Goal: Task Accomplishment & Management: Manage account settings

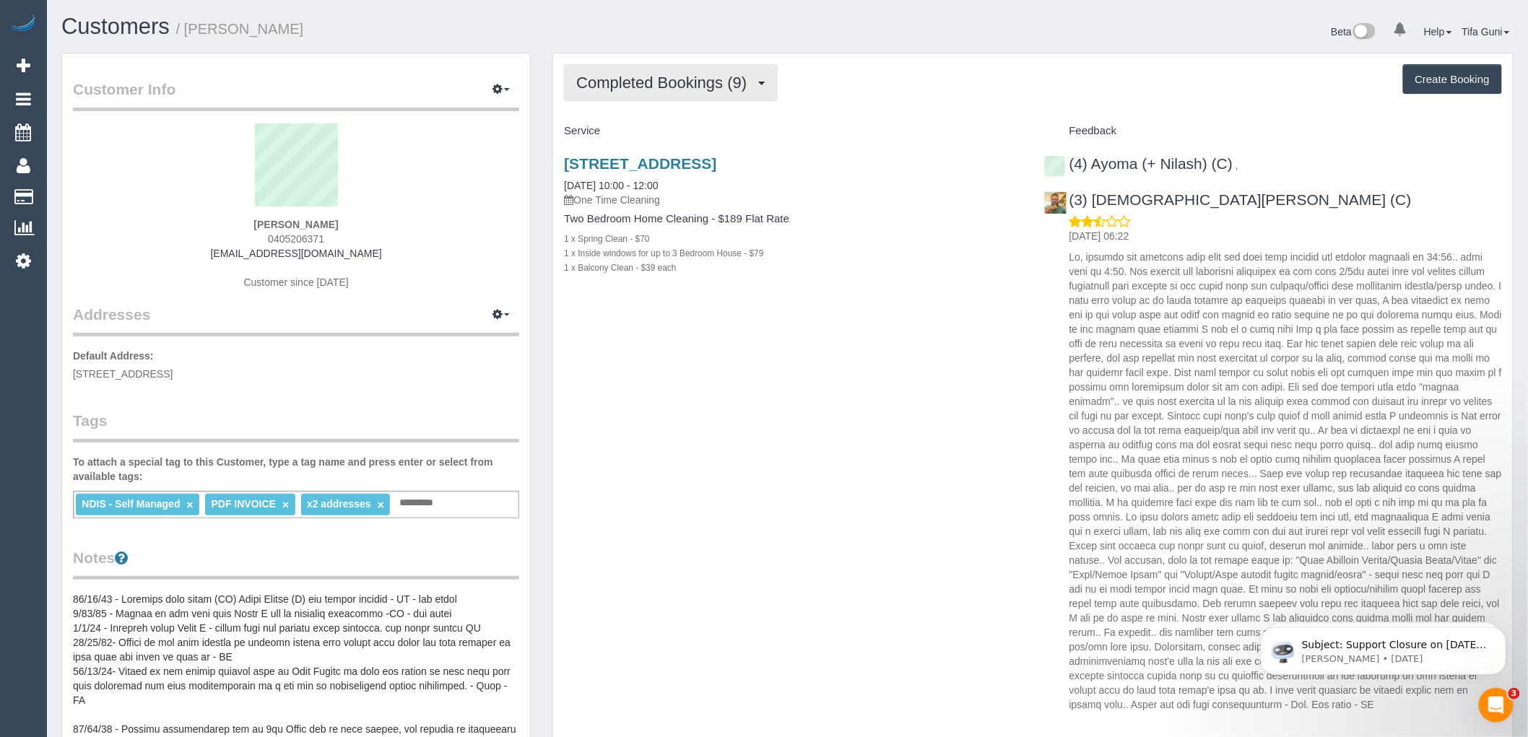
click at [752, 85] on span "Completed Bookings (9)" at bounding box center [665, 83] width 178 height 18
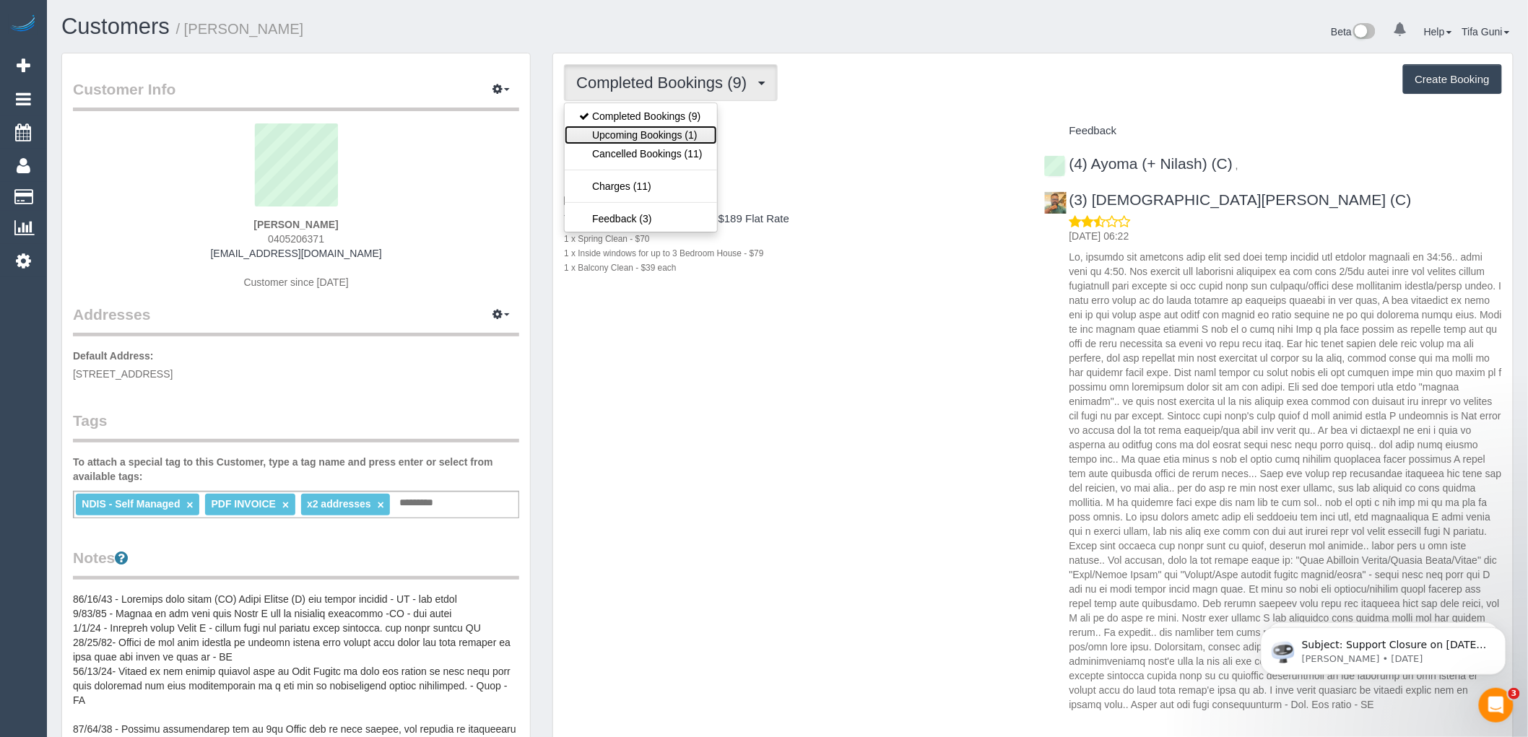
click at [661, 134] on link "Upcoming Bookings (1)" at bounding box center [641, 135] width 152 height 19
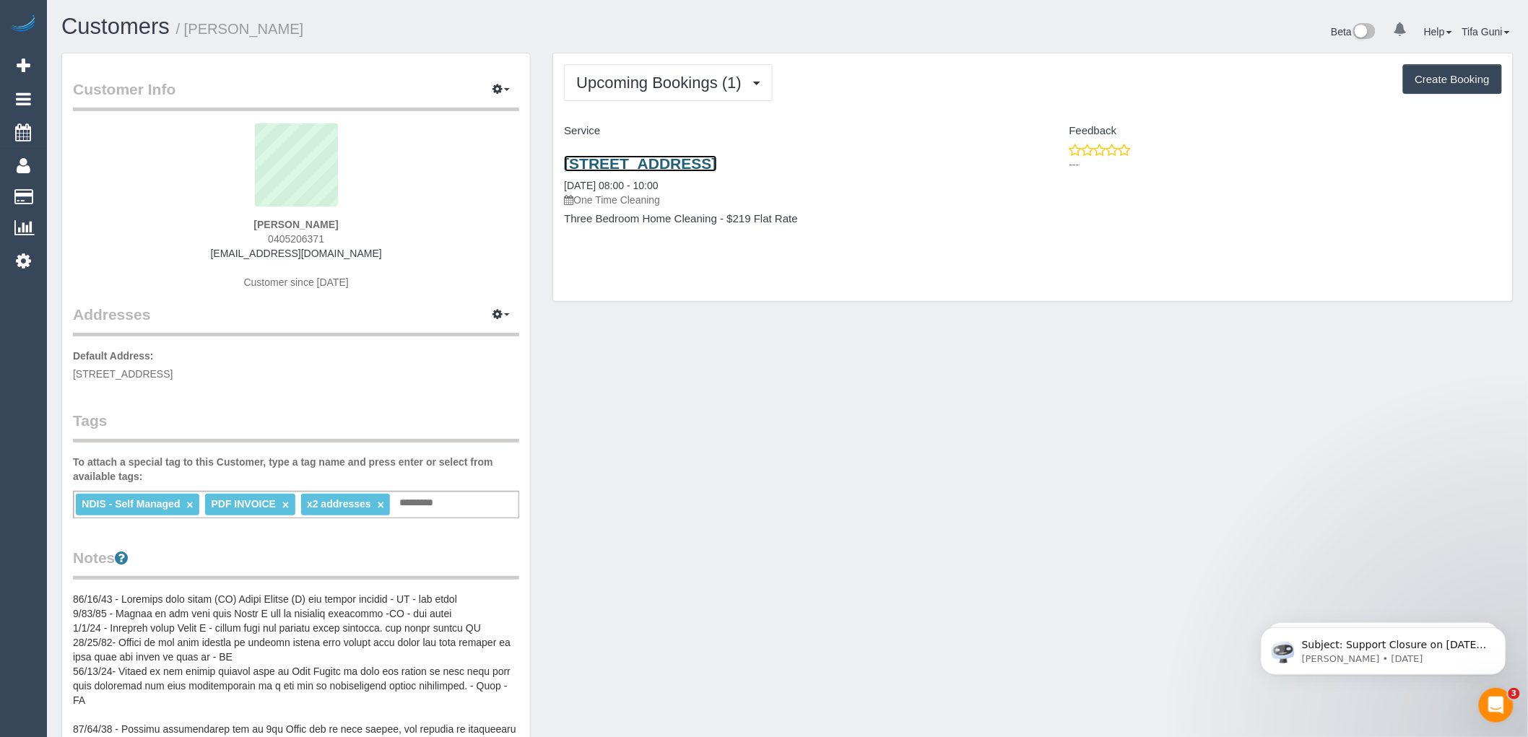
click at [688, 160] on link "3 Brentwood Drive,, Avondale Heights., VIC 3034" at bounding box center [640, 163] width 152 height 17
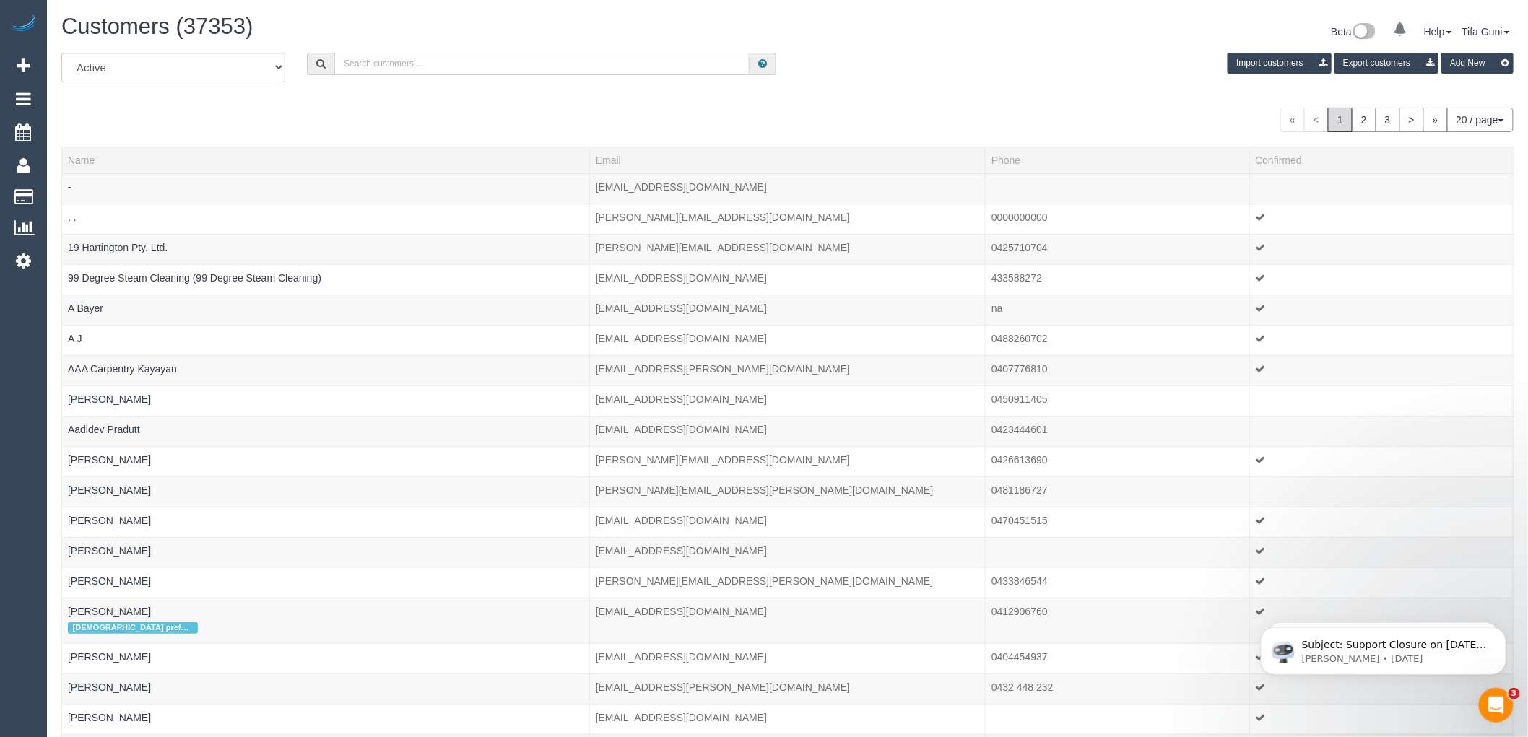
click at [417, 62] on input "text" at bounding box center [541, 64] width 415 height 22
paste input "sanjana.shahreen@gmail.com"
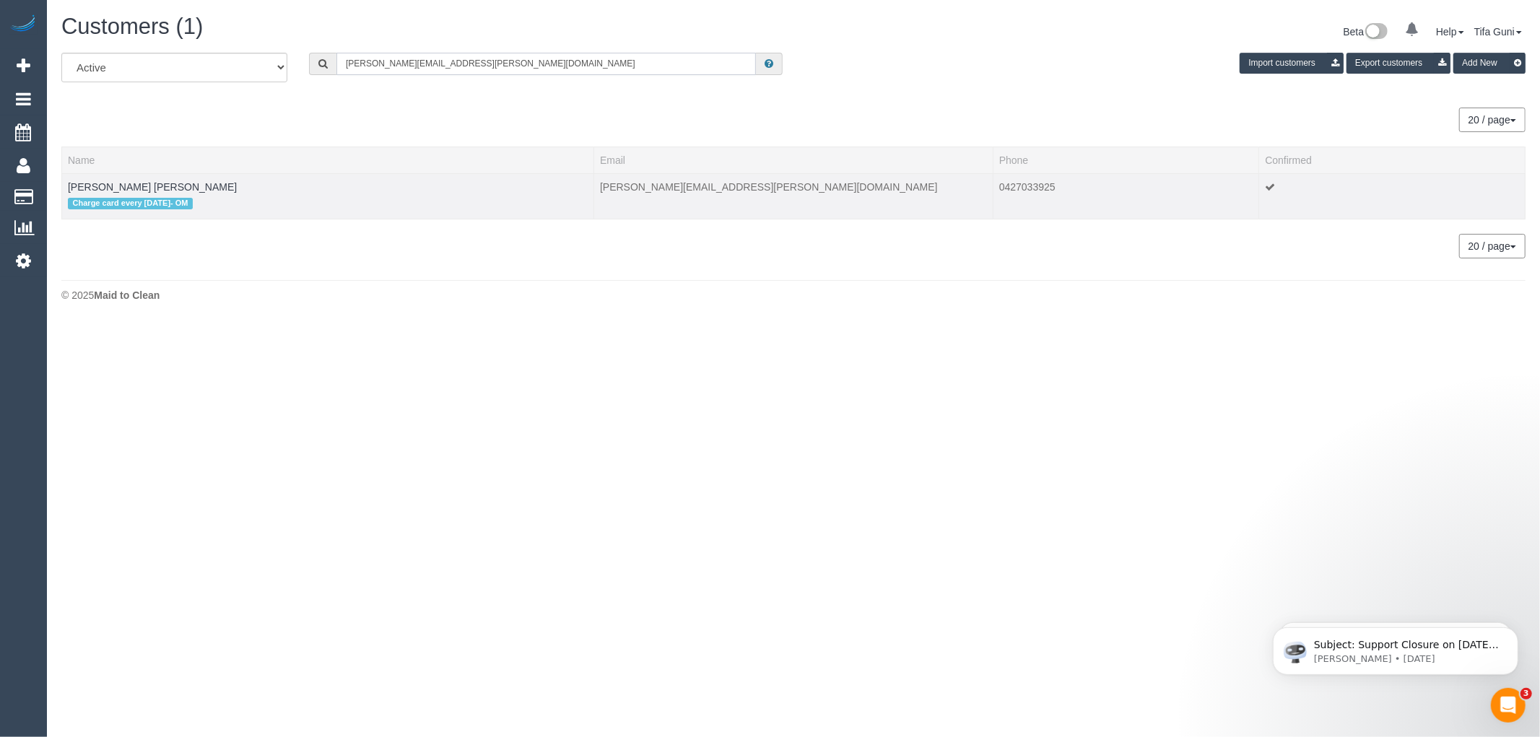
type input "sanjana.shahreen@gmail.com"
click at [125, 180] on td "Sanjana Shahreen Charge card every Thursday- OM" at bounding box center [328, 195] width 532 height 45
click at [128, 184] on link "Sanjana Shahreen" at bounding box center [152, 187] width 169 height 12
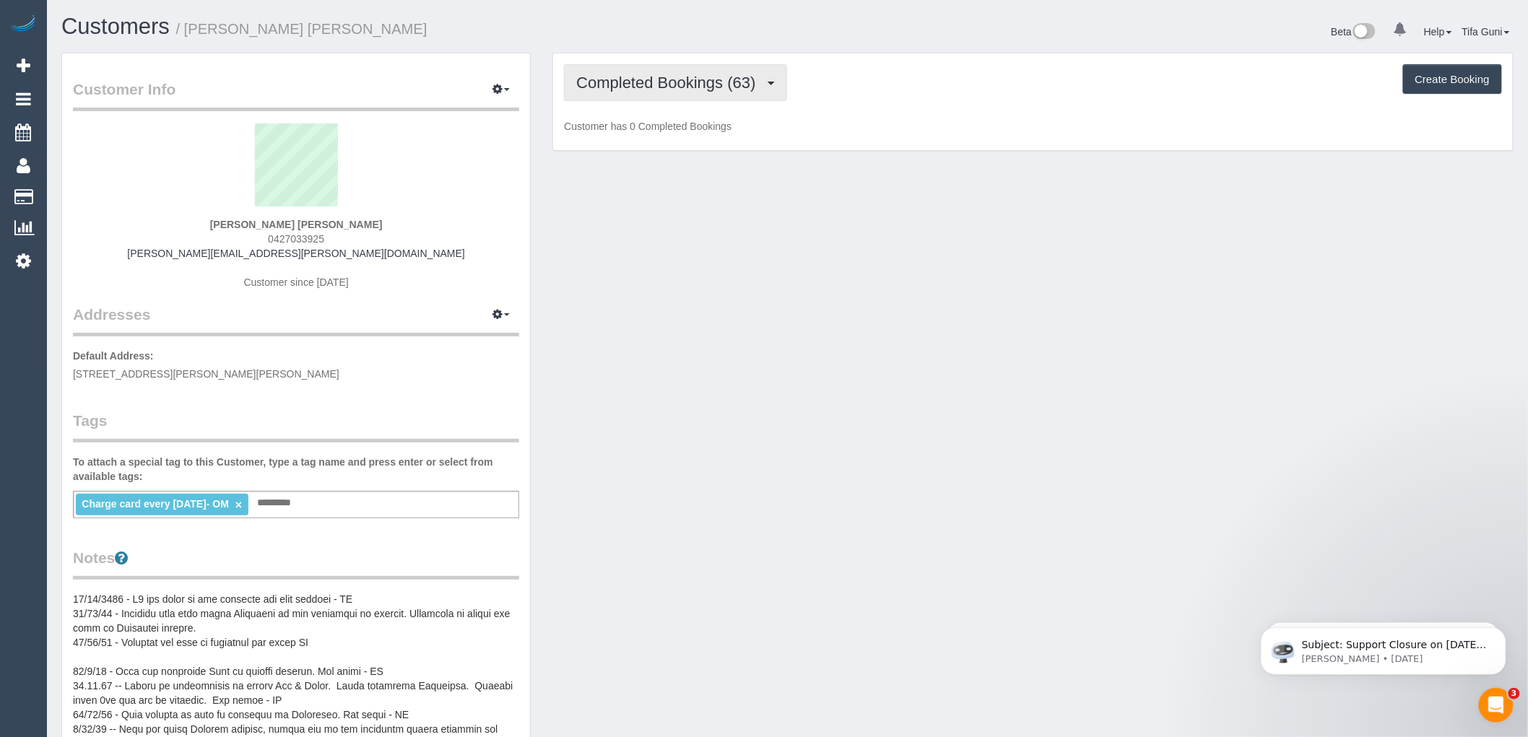
click at [776, 76] on button "Completed Bookings (63)" at bounding box center [675, 82] width 222 height 37
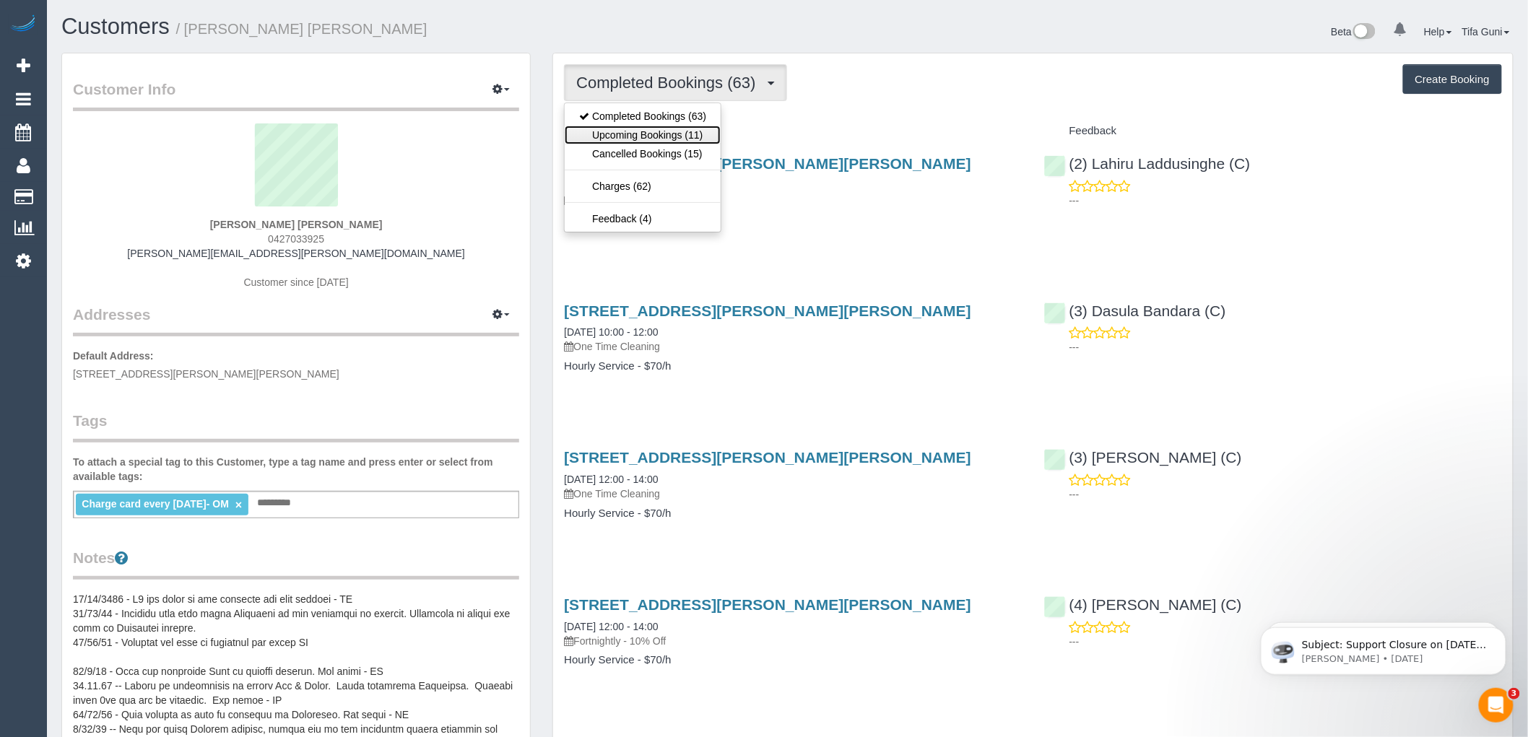
click at [700, 127] on link "Upcoming Bookings (11)" at bounding box center [643, 135] width 156 height 19
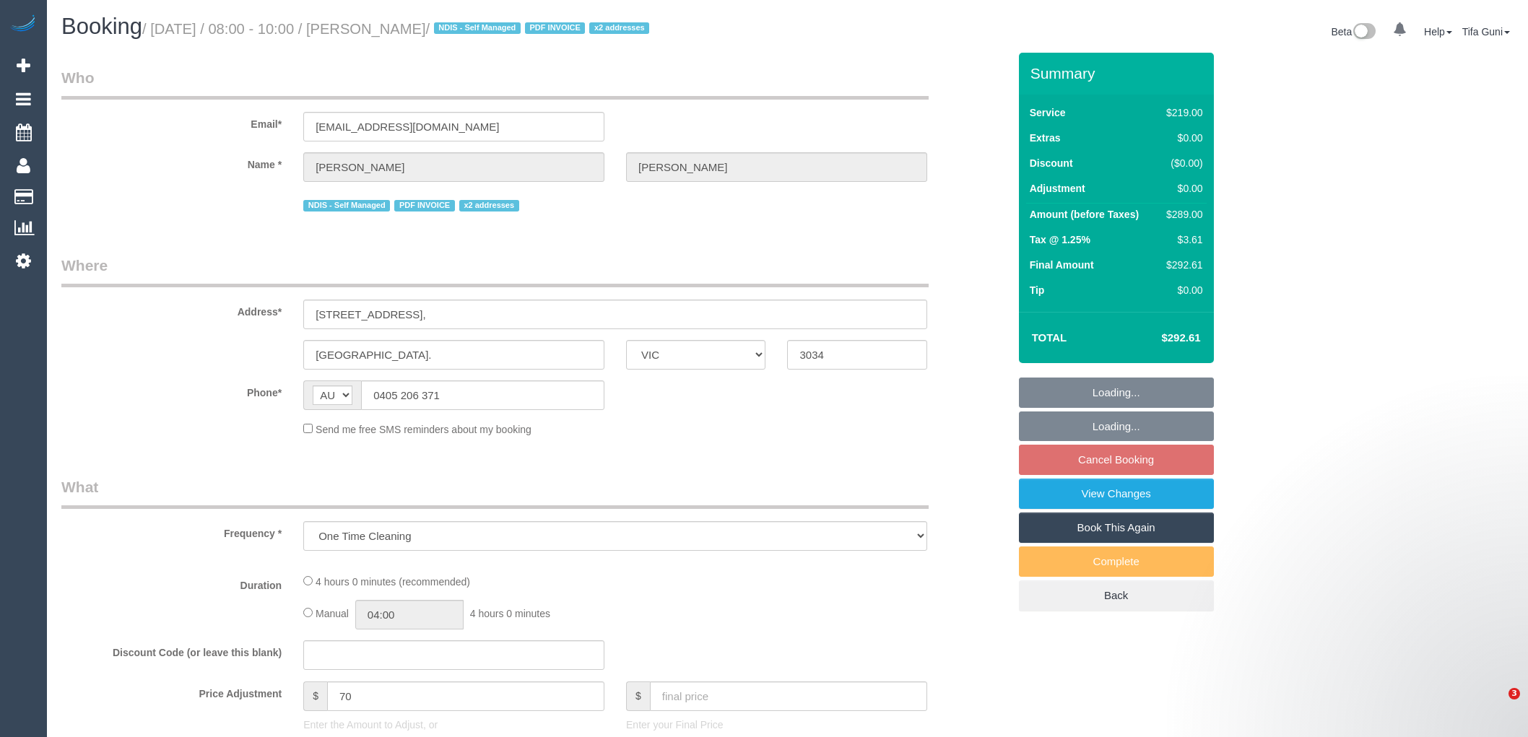
select select "VIC"
select select "object:713"
select select "string:stripe-pm_1OhLkb2GScqysDRVPTm9PCrY"
select select "number:27"
select select "number:14"
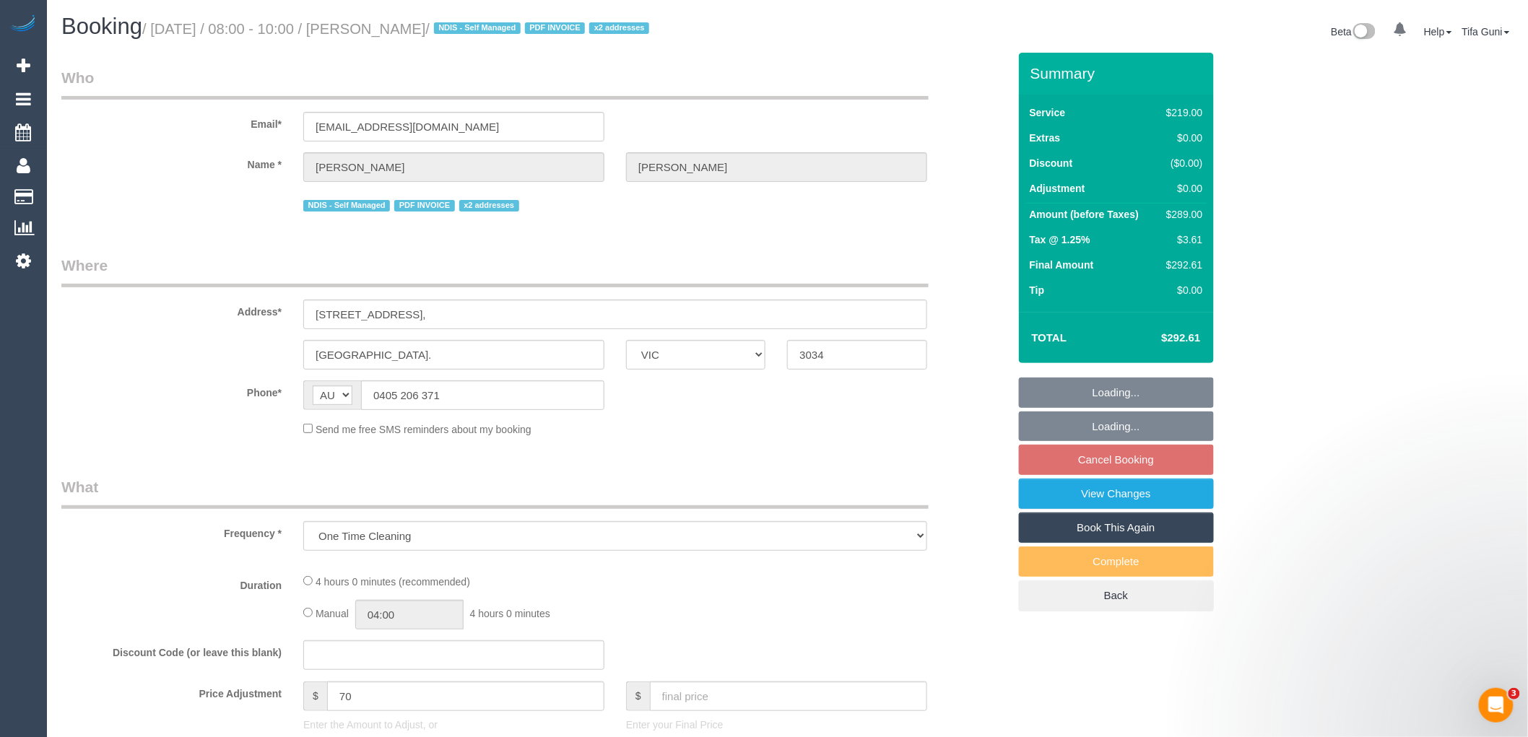
select select "number:19"
select select "number:36"
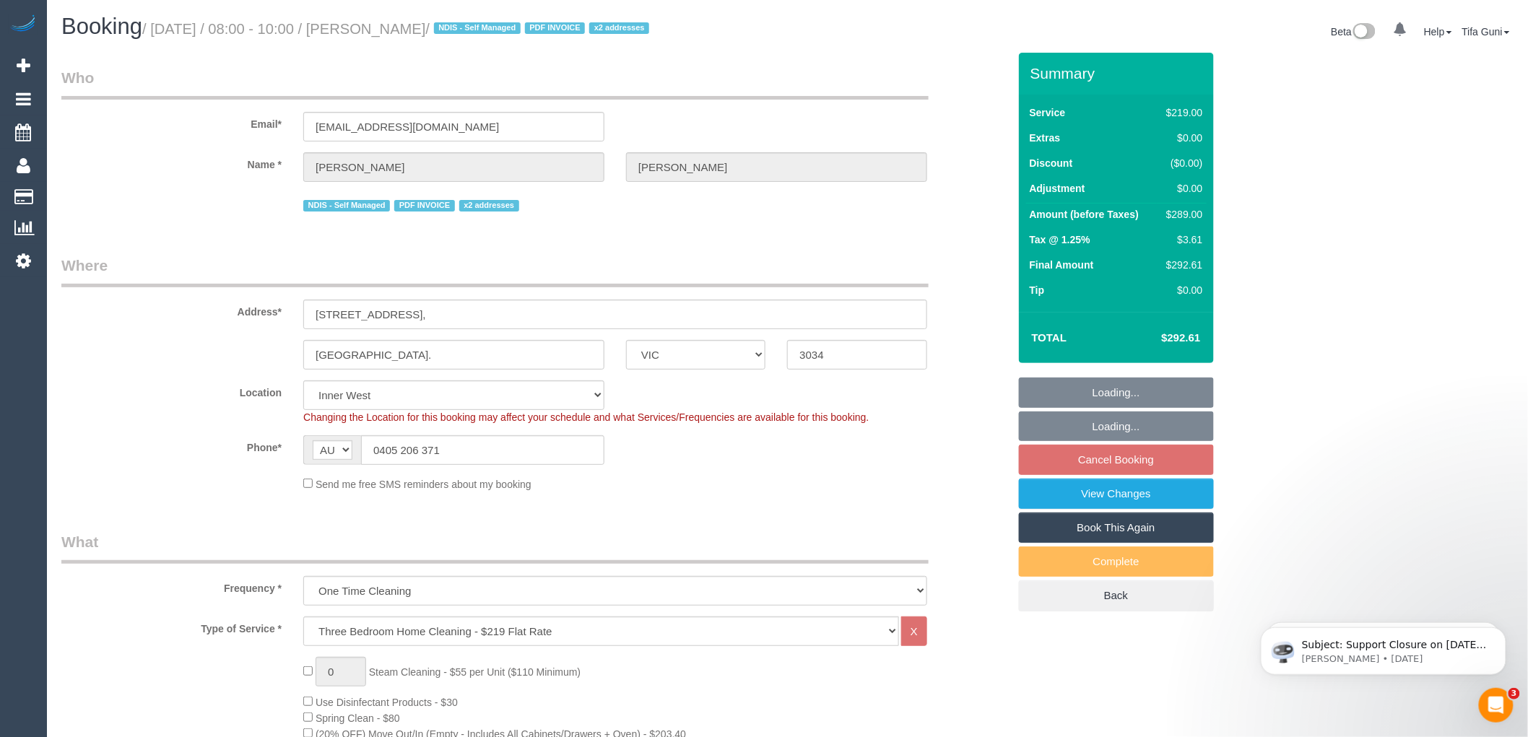
select select "spot2"
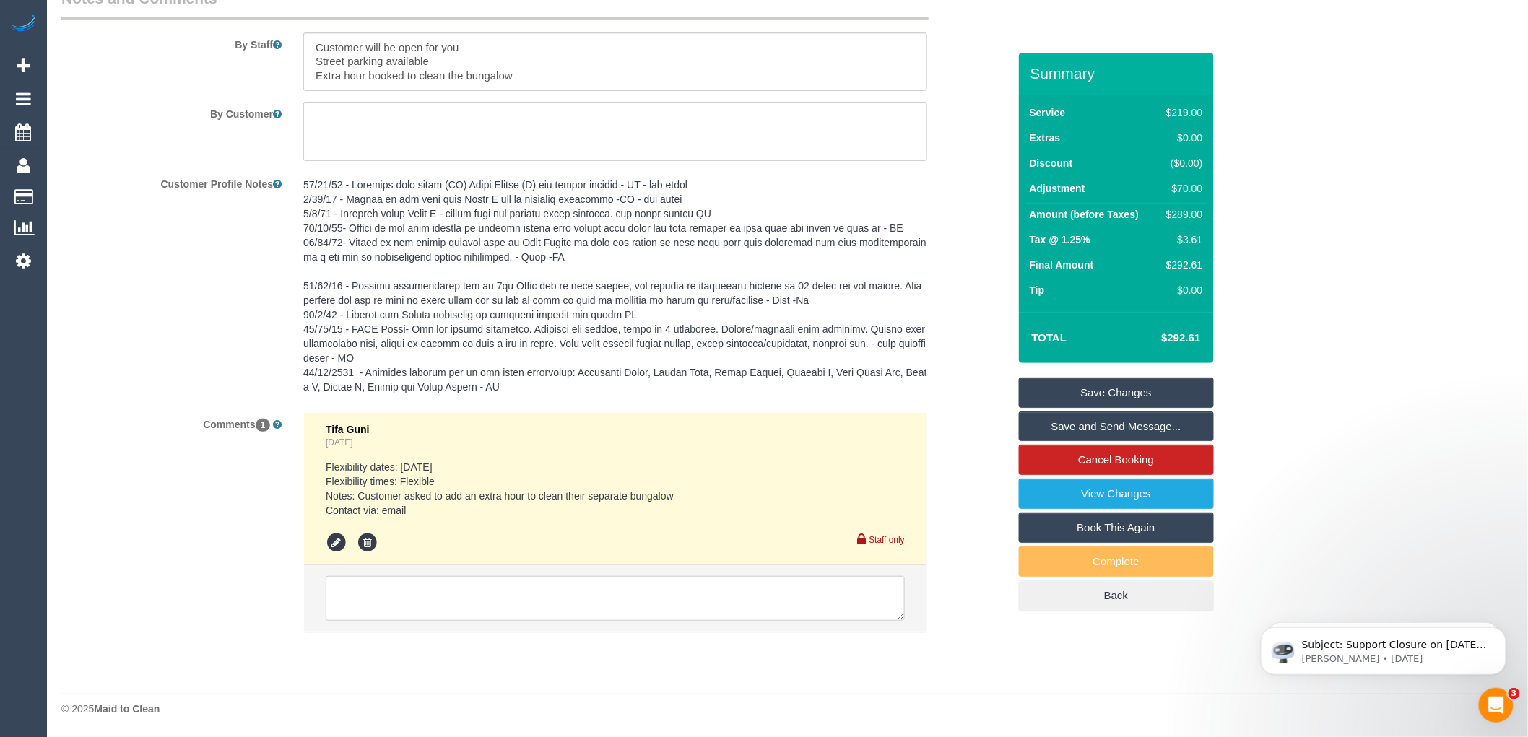
scroll to position [2403, 0]
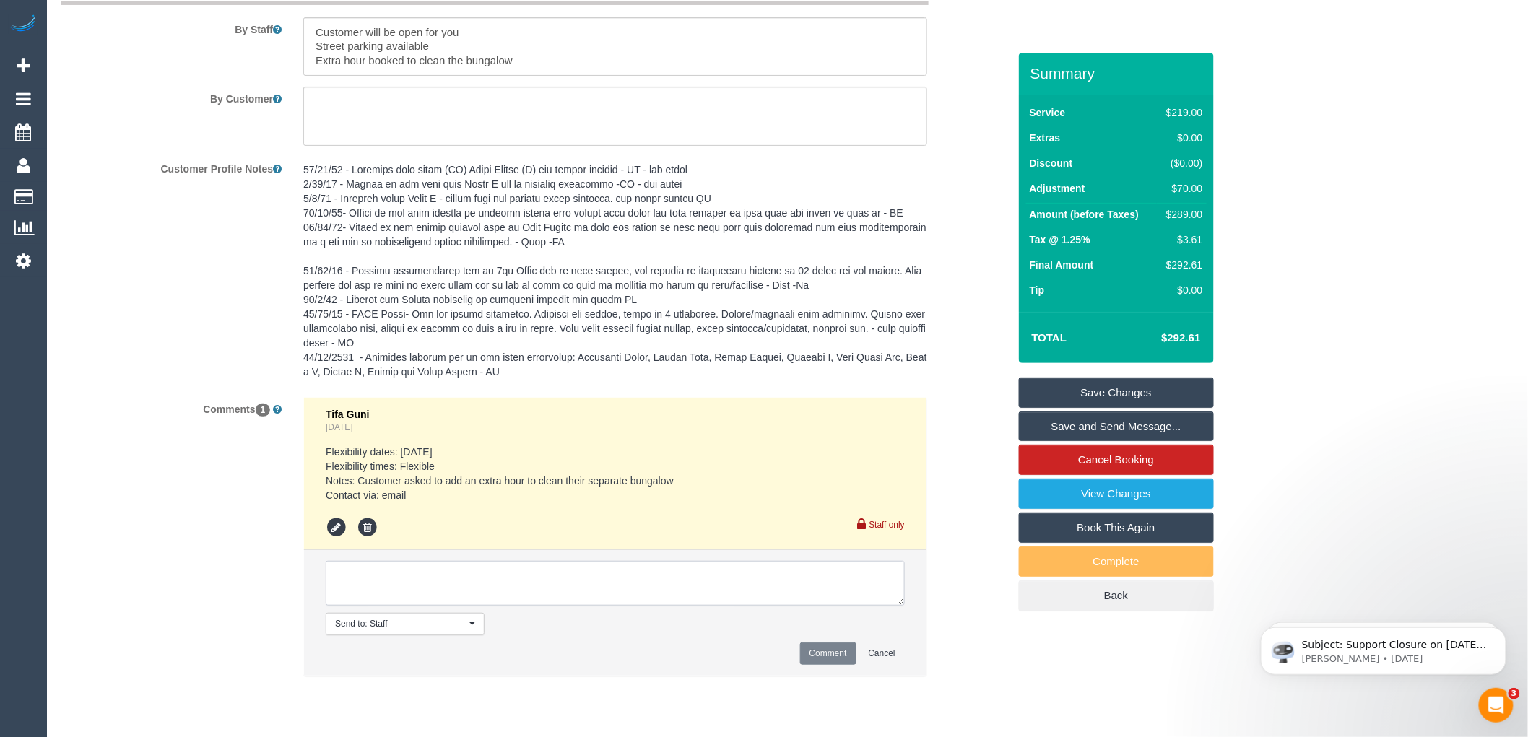
click at [359, 604] on textarea at bounding box center [615, 583] width 579 height 45
type textarea "Customer asked for 2 cleaners if possible."
click at [830, 665] on button "Comment" at bounding box center [828, 654] width 56 height 22
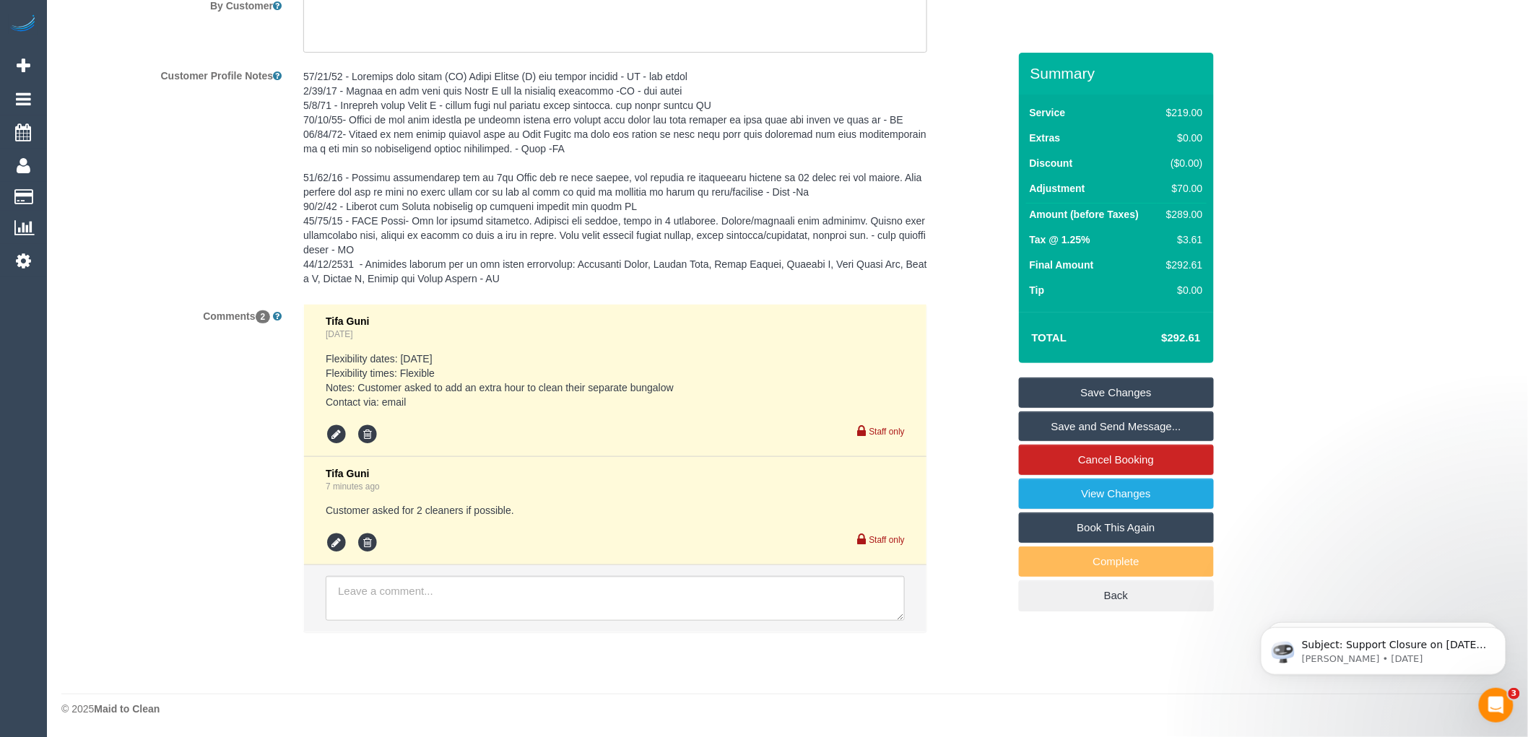
scroll to position [2030, 0]
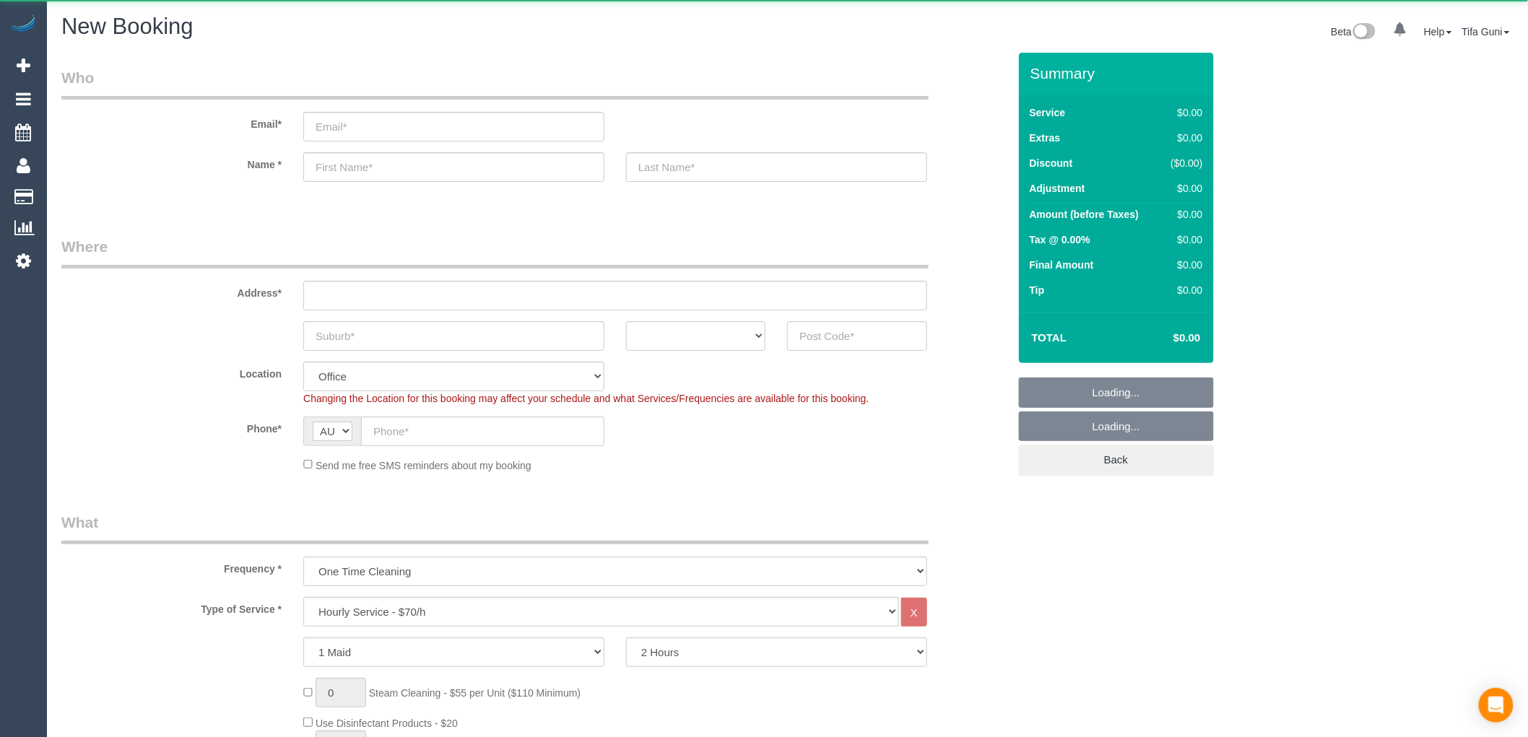
select select "object:822"
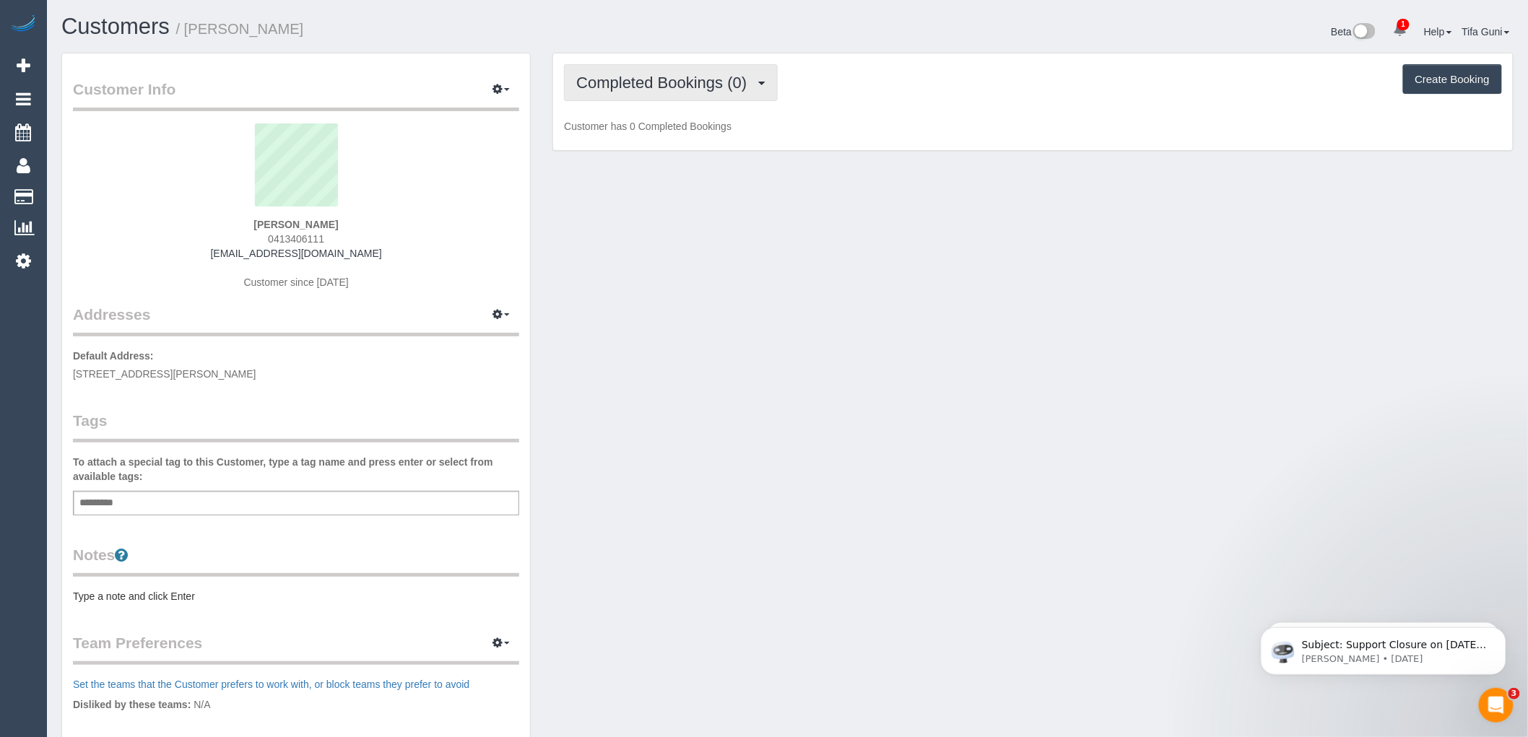
click at [651, 91] on span "Completed Bookings (0)" at bounding box center [665, 83] width 178 height 18
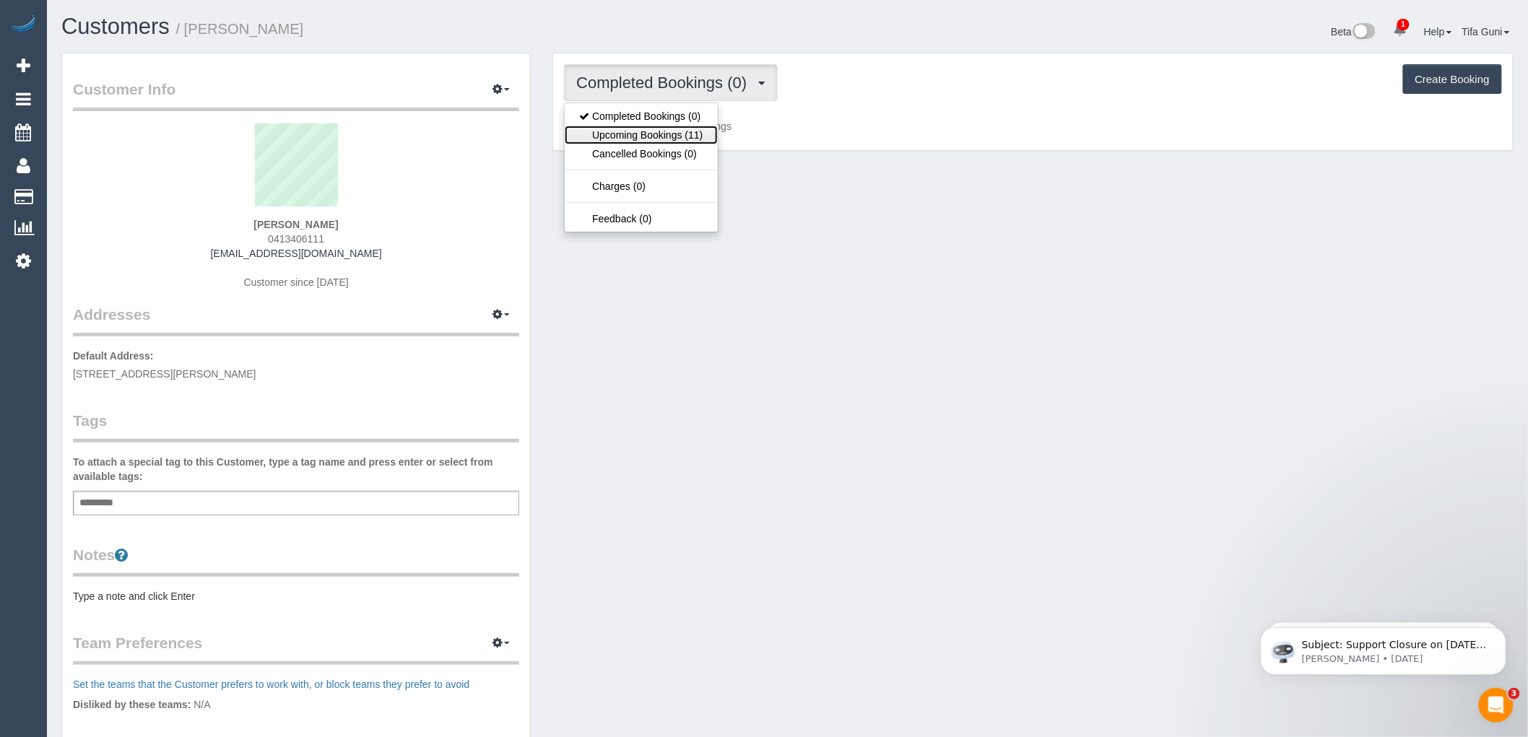
click at [662, 134] on link "Upcoming Bookings (11)" at bounding box center [641, 135] width 152 height 19
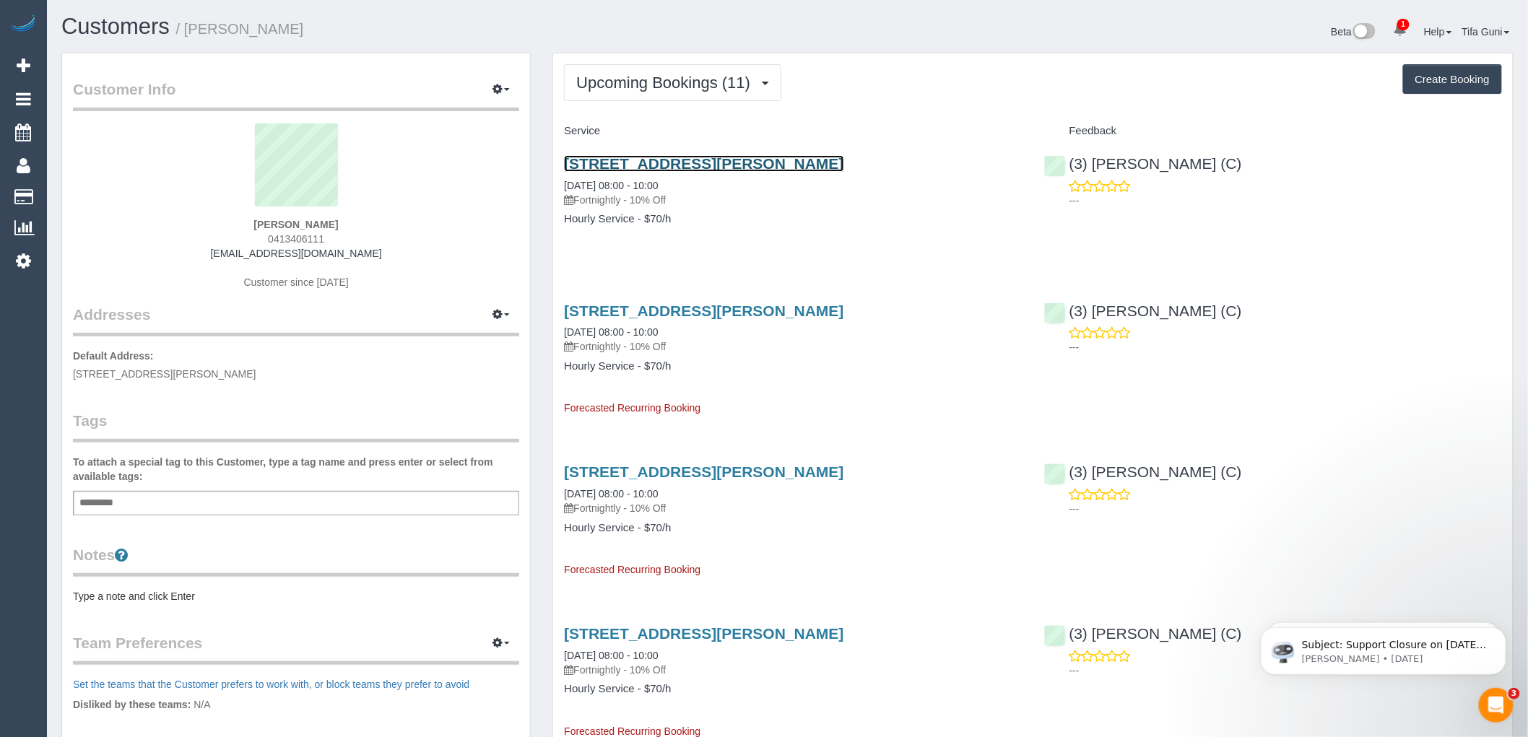
click at [674, 161] on link "15 Roslyn Street, Strathmore, VIC 3041" at bounding box center [703, 163] width 279 height 17
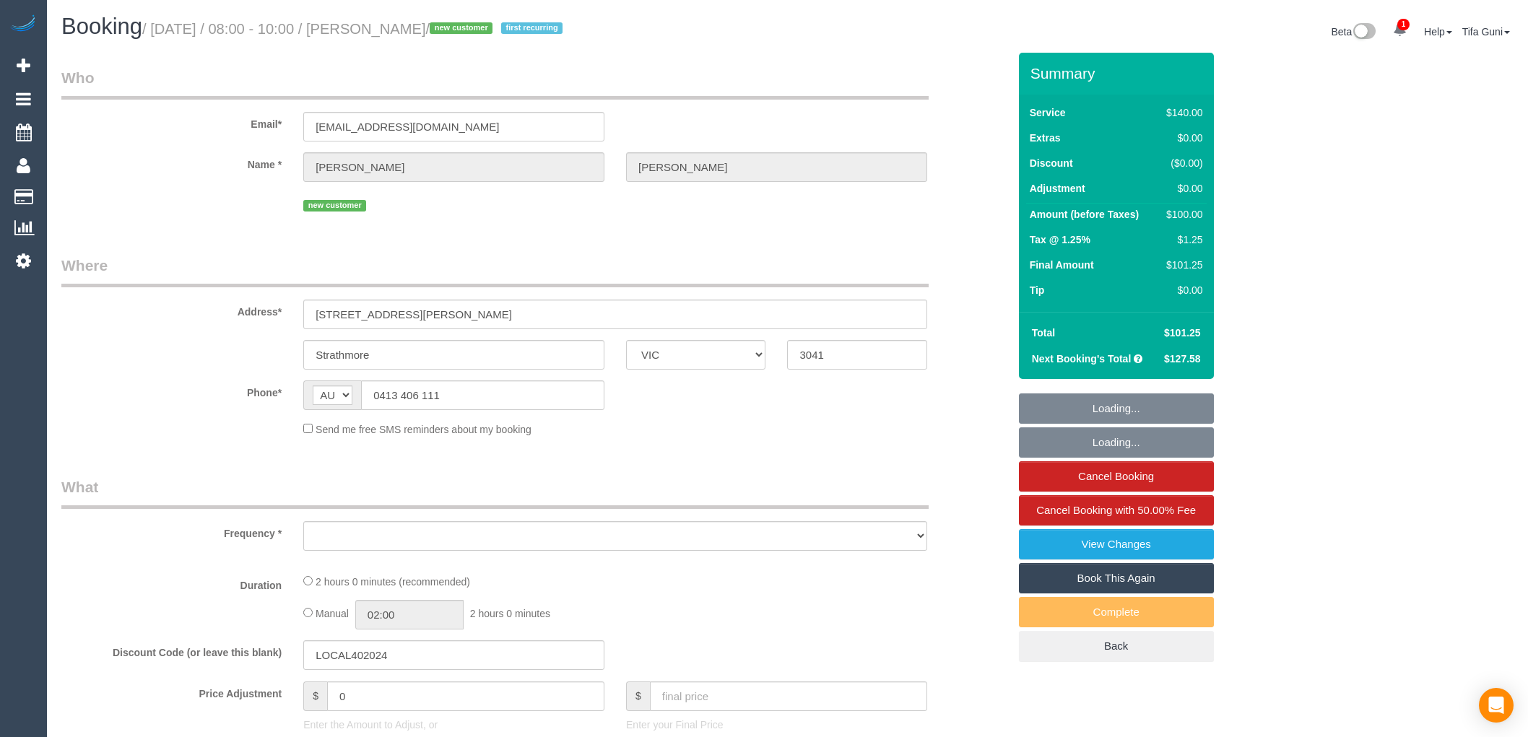
select select "VIC"
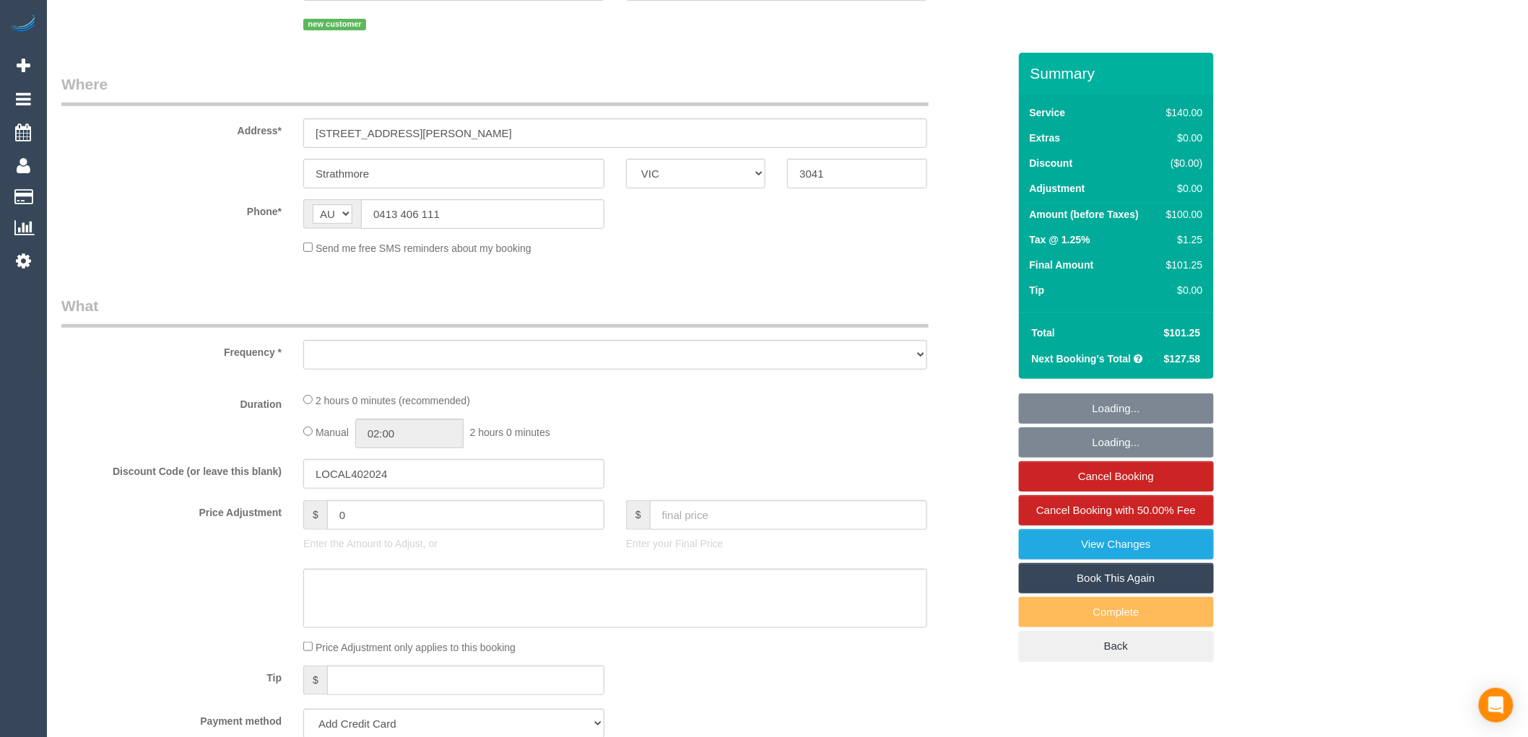
select select "number:28"
select select "number:14"
select select "number:19"
select select "number:22"
select select "number:35"
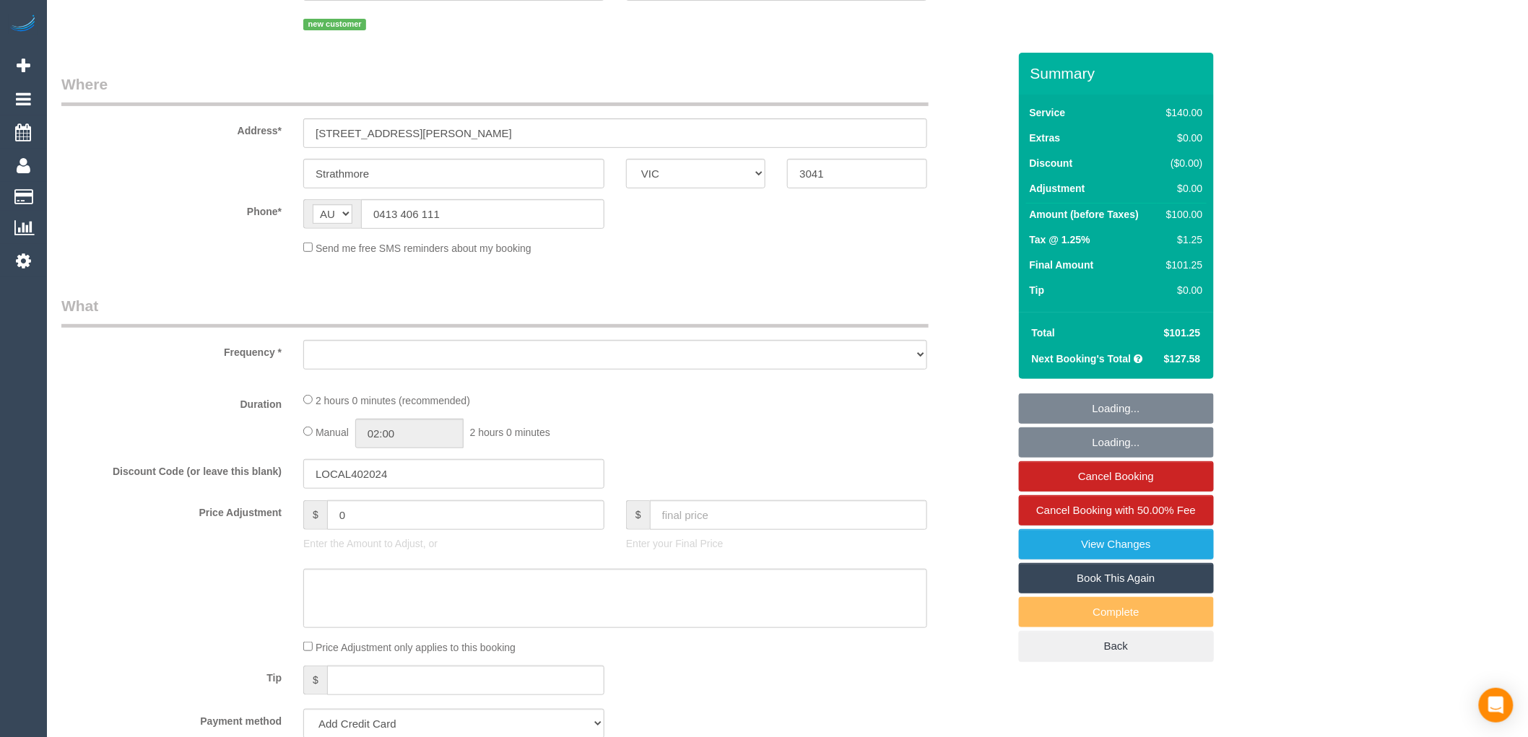
select select "number:11"
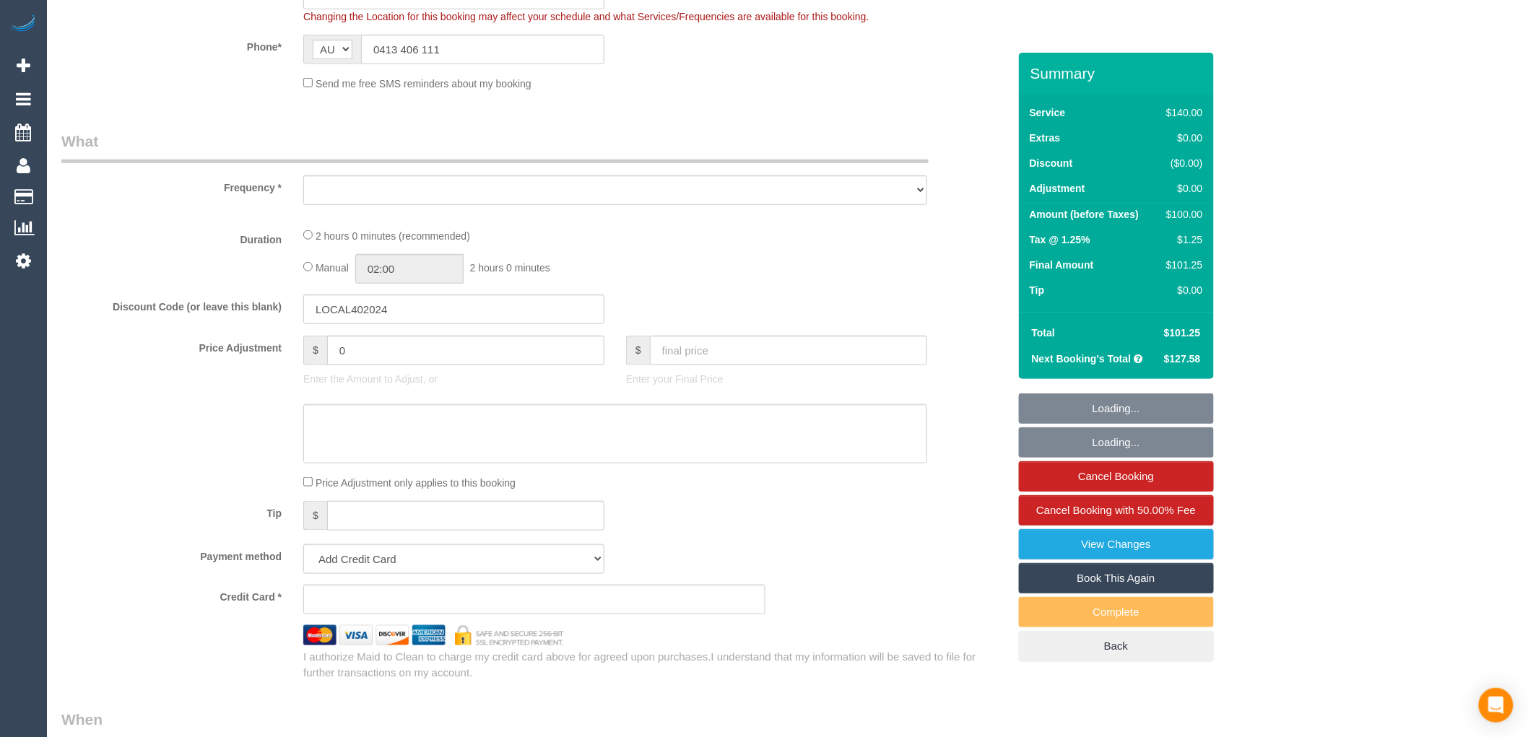
select select "object:703"
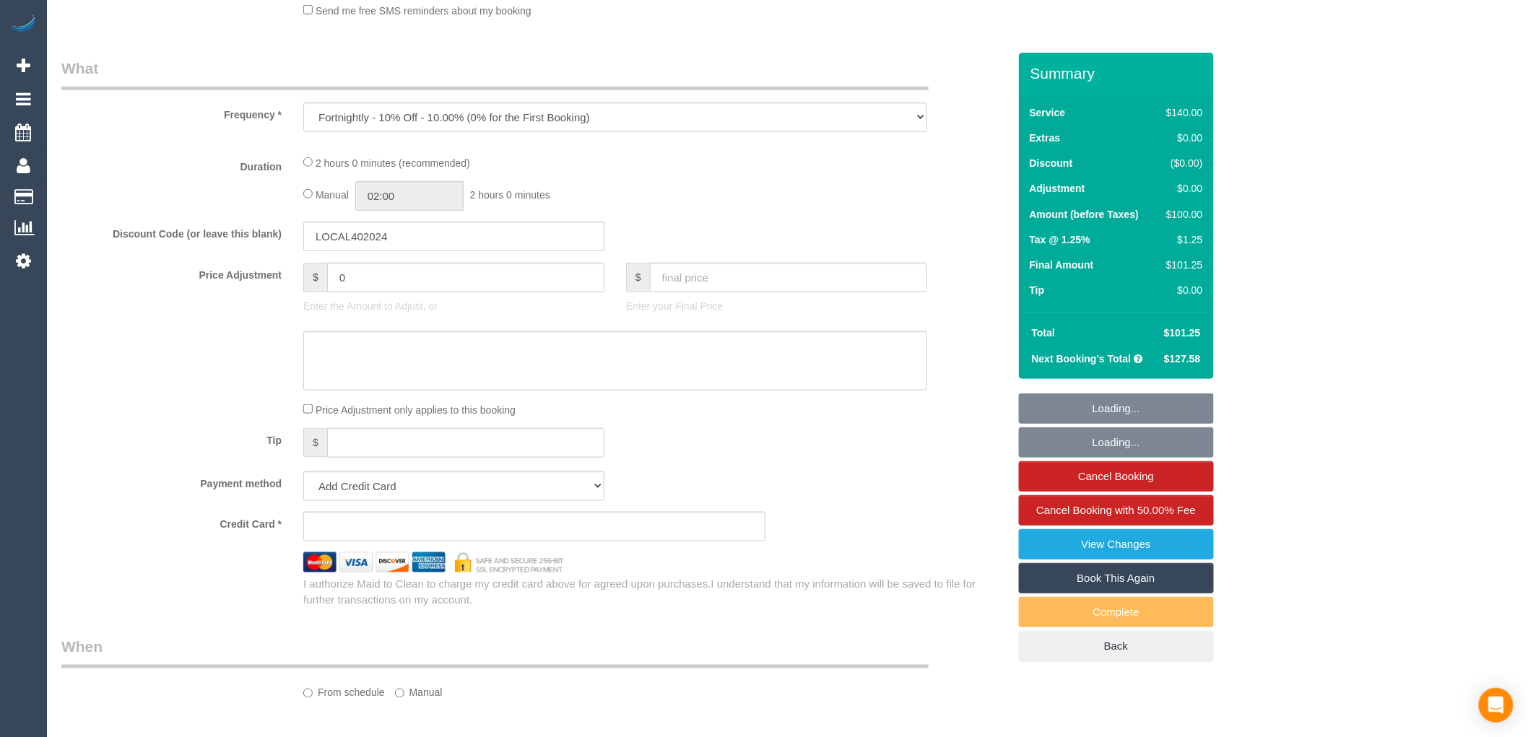
select select "string:stripe-pm_1S2obR2GScqysDRVMk42kHuu"
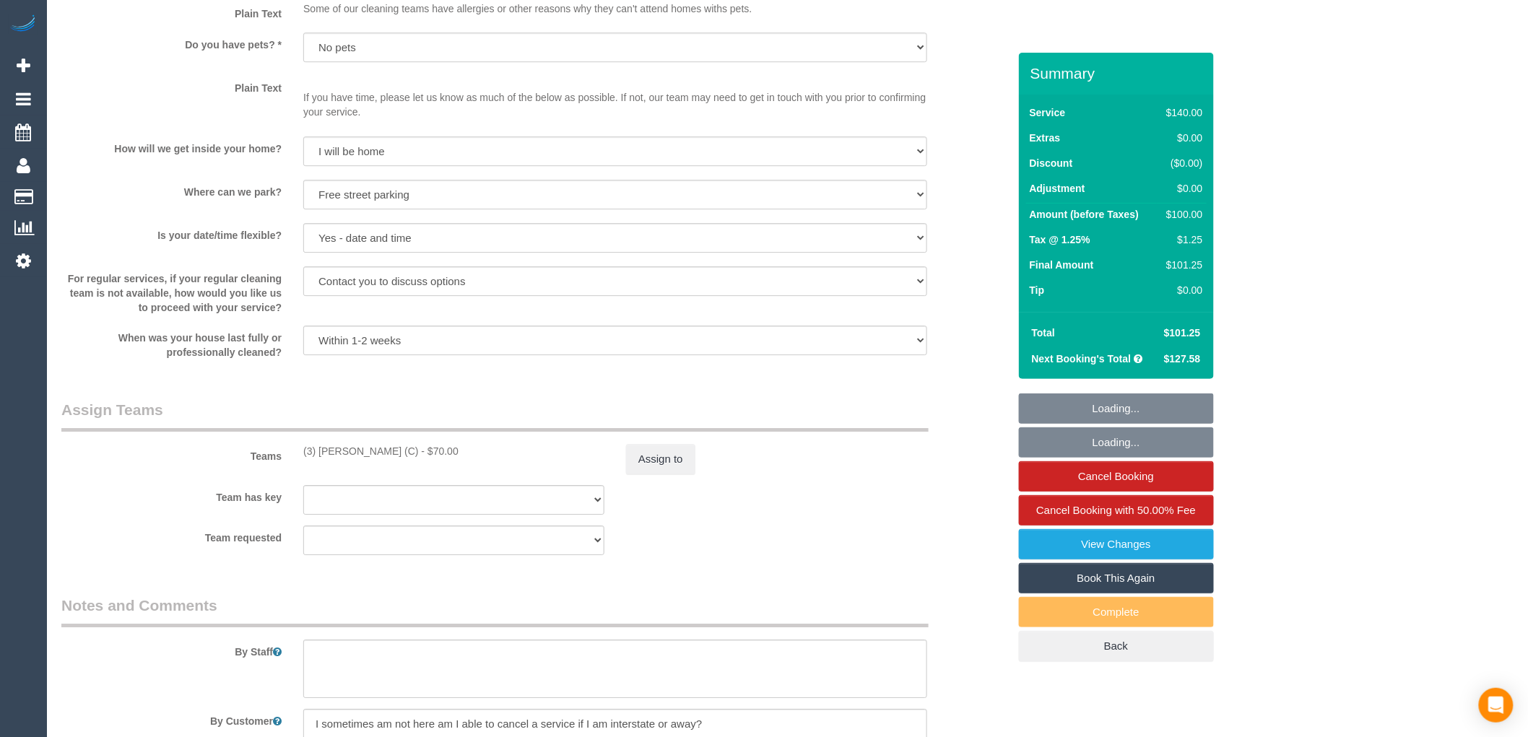
select select "spot1"
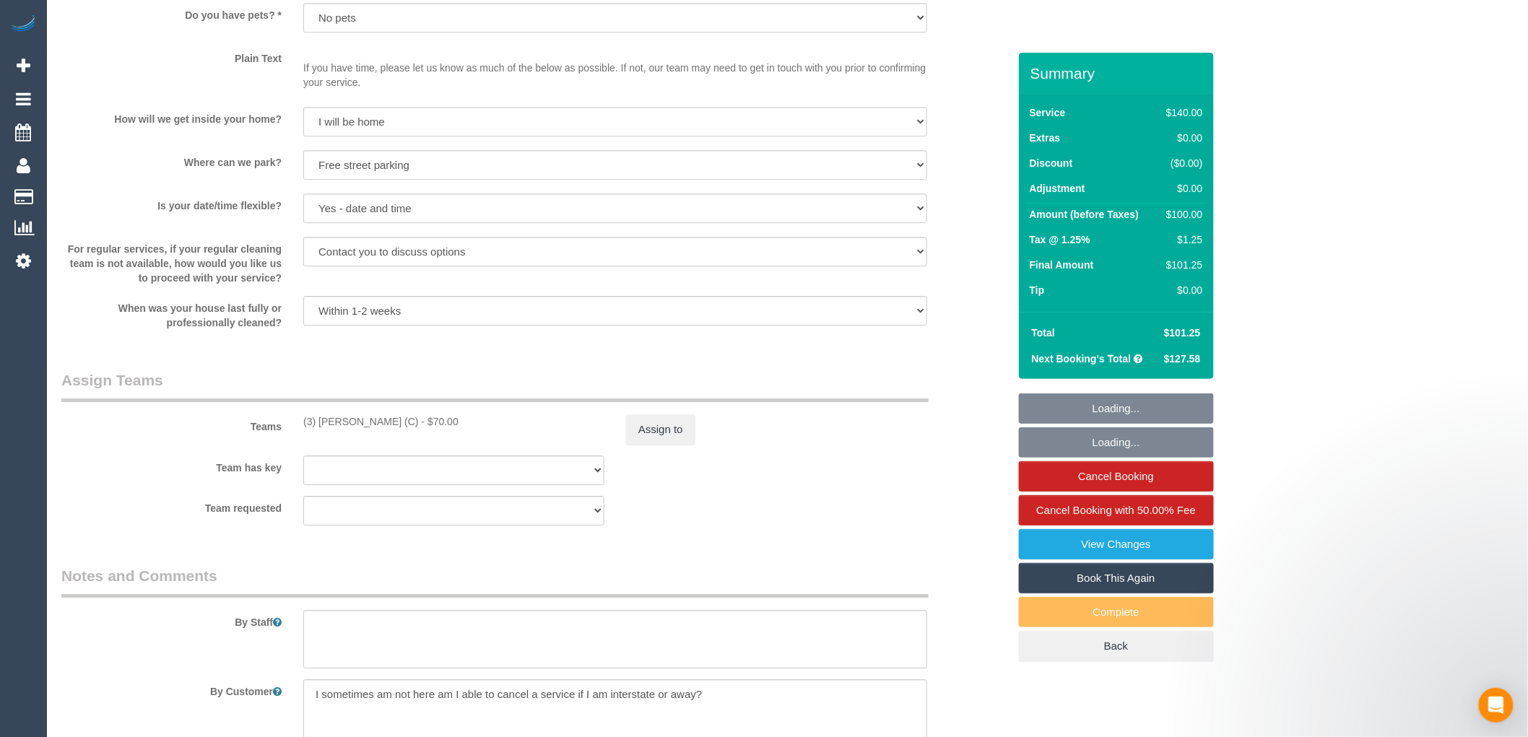
select select "object:1555"
